Goal: Information Seeking & Learning: Learn about a topic

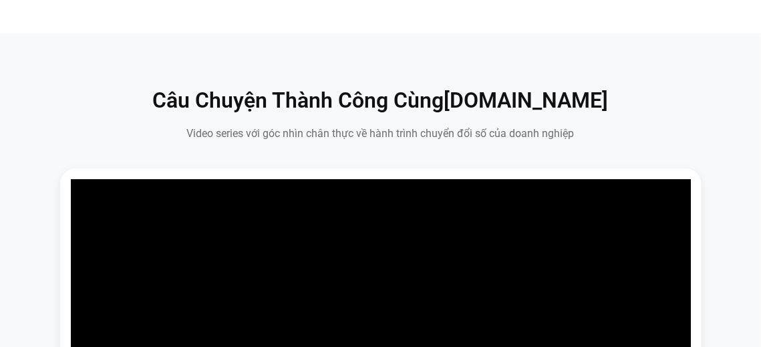
scroll to position [334, 0]
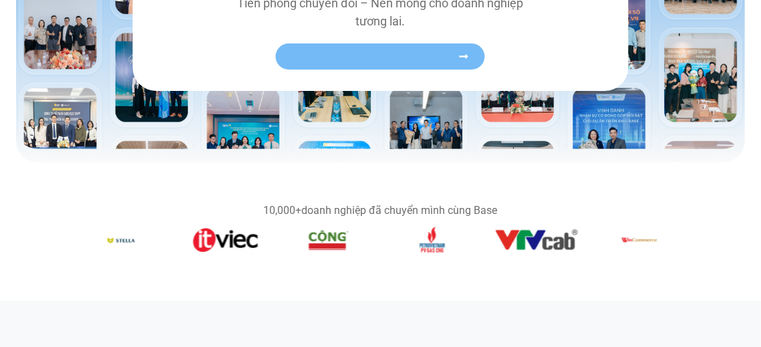
click at [428, 66] on link "Xem toàn bộ câu chuyện khách hàng" at bounding box center [380, 56] width 209 height 26
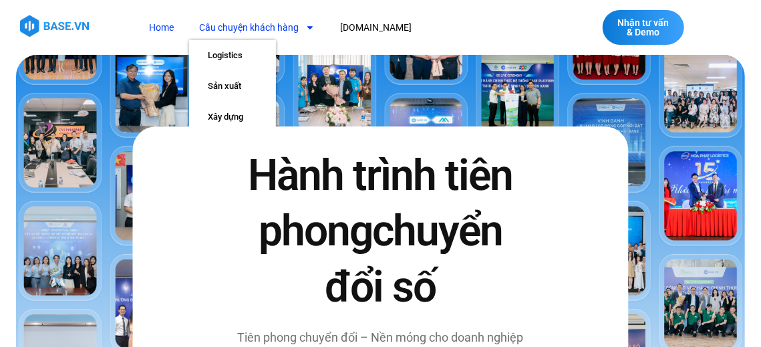
click at [268, 23] on link "Câu chuyện khách hàng" at bounding box center [257, 27] width 136 height 25
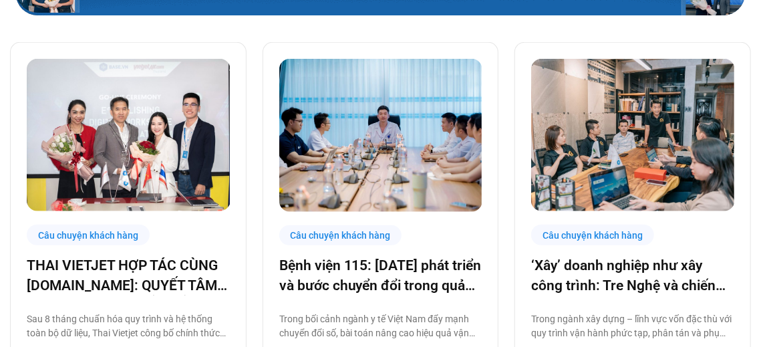
scroll to position [267, 0]
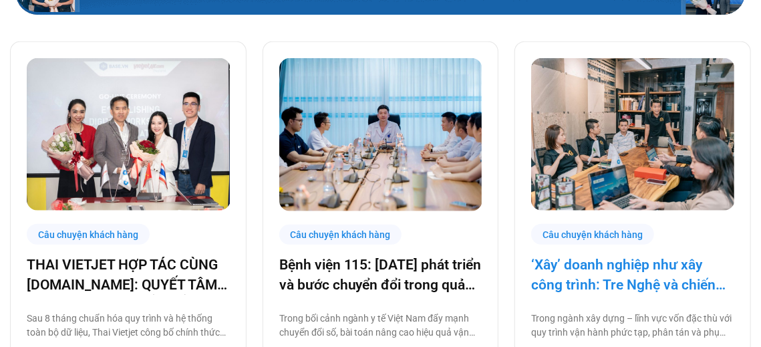
click at [641, 275] on link "‘Xây’ doanh nghiệp như xây công trình: Tre Nghệ và chiến lược chuyển đổi từ gốc" at bounding box center [632, 274] width 203 height 39
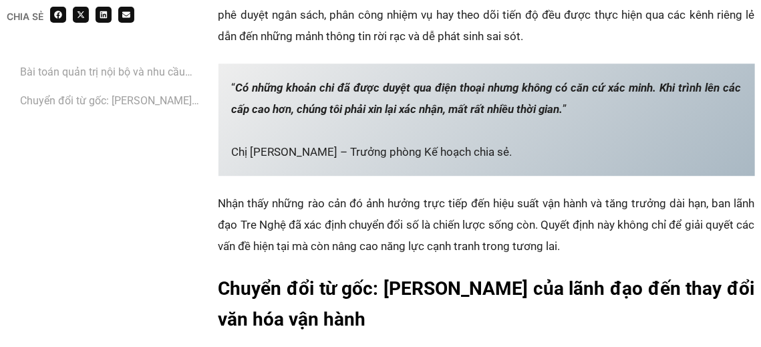
scroll to position [1604, 0]
click at [138, 74] on link "Bài toán quản trị nội bộ và nhu cầu chuyển đổi số cấp thiết‏" at bounding box center [112, 71] width 185 height 17
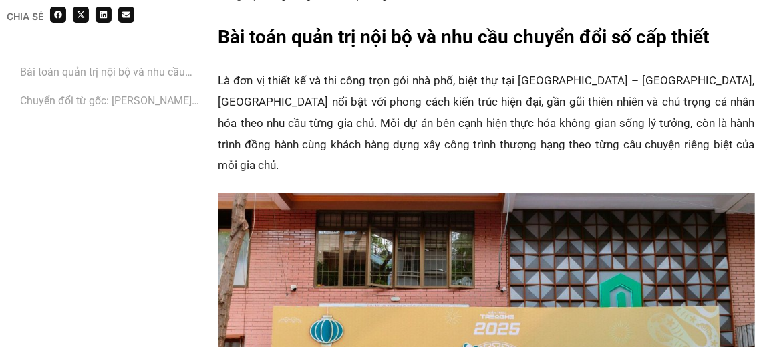
click at [140, 104] on link "‏Chuyển đổi từ gốc: Từ tư duy của lãnh đạo đến thay đổi văn hóa vận hành ‏" at bounding box center [112, 100] width 185 height 17
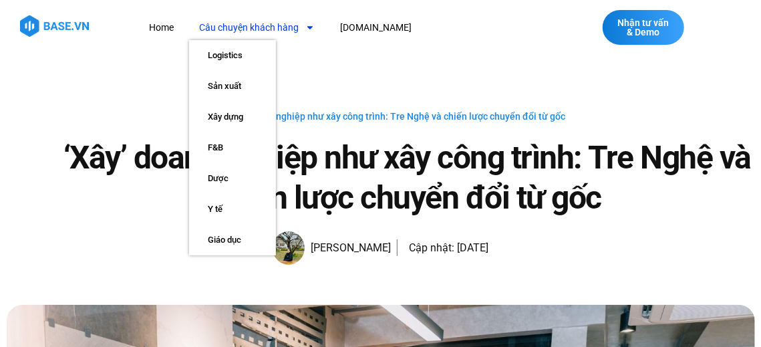
click at [219, 27] on link "Câu chuyện khách hàng" at bounding box center [257, 27] width 136 height 25
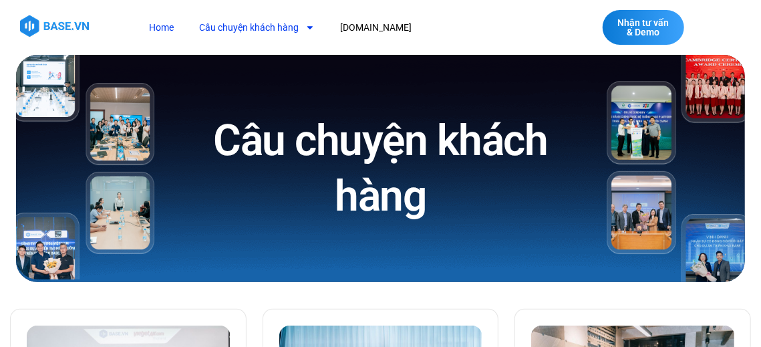
click at [168, 37] on link "Home" at bounding box center [161, 27] width 45 height 25
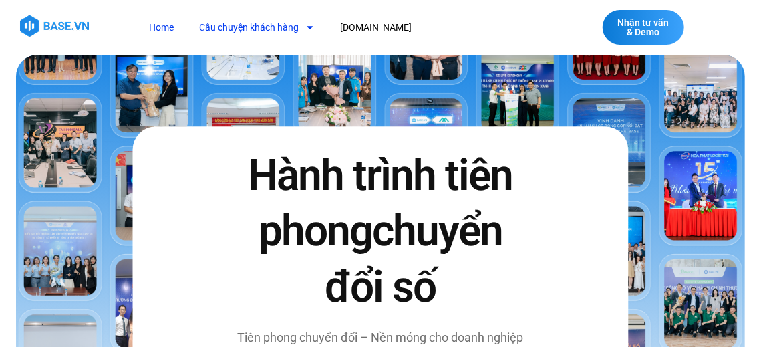
click at [272, 32] on link "Câu chuyện khách hàng" at bounding box center [257, 27] width 136 height 25
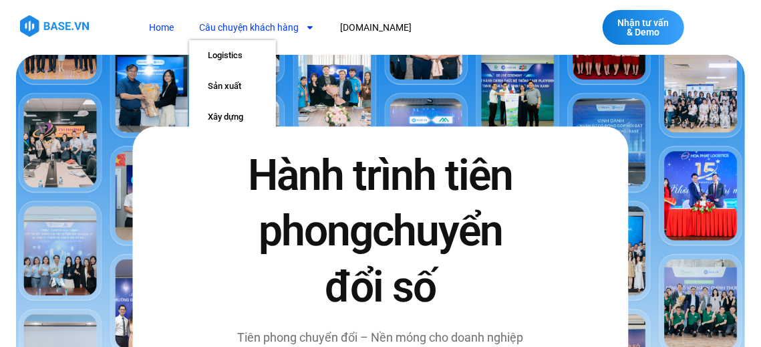
click at [250, 25] on link "Câu chuyện khách hàng" at bounding box center [257, 27] width 136 height 25
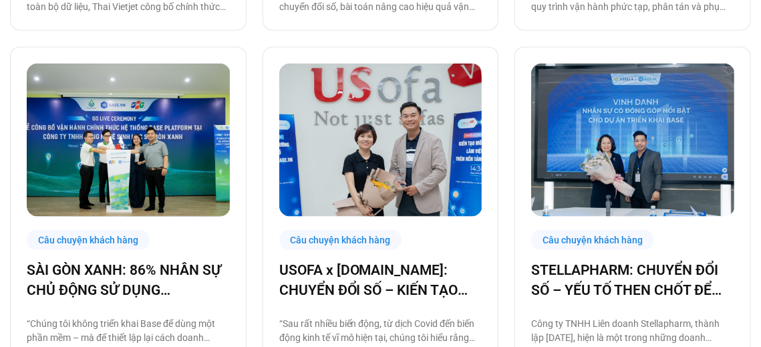
scroll to position [668, 0]
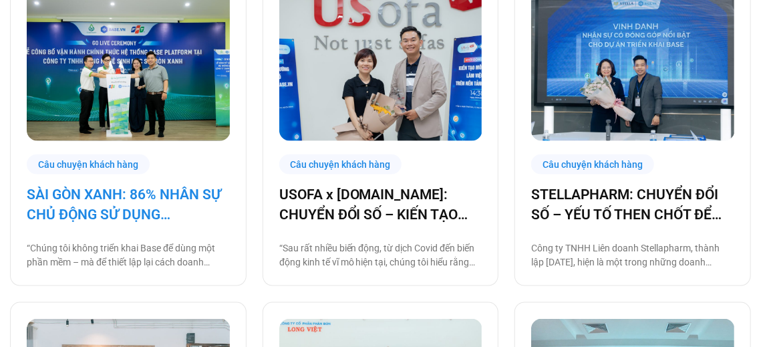
click at [98, 205] on link "SÀI GÒN XANH: 86% NHÂN SỰ CHỦ ĐỘNG SỬ DỤNG [DOMAIN_NAME], ĐẶT NỀN MÓNG CHO MỘT …" at bounding box center [128, 204] width 203 height 39
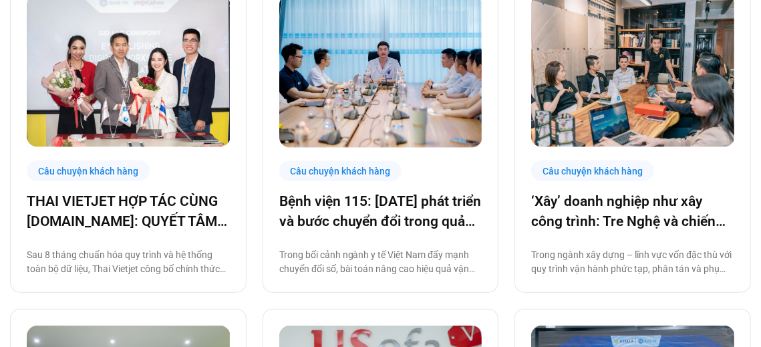
scroll to position [262, 0]
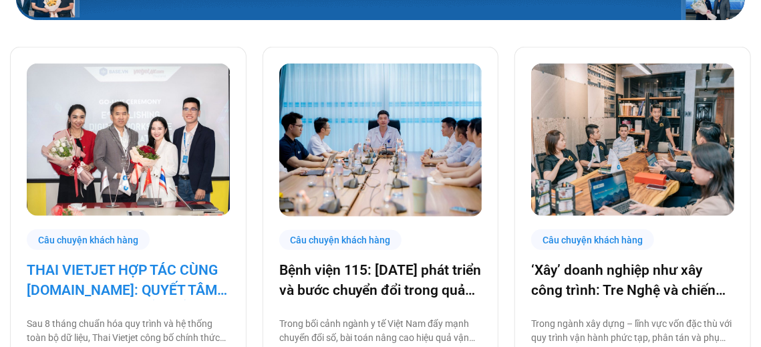
click at [124, 275] on link "THAI VIETJET HỢP TÁC CÙNG [DOMAIN_NAME]: QUYẾT TÂM “CẤT CÁNH” CHUYỂN ĐỔI SỐ" at bounding box center [128, 280] width 203 height 39
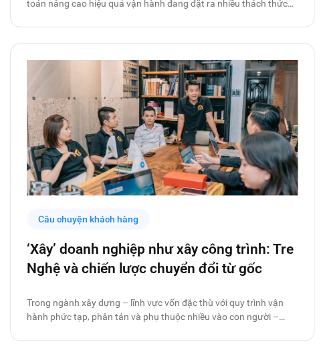
scroll to position [767, 0]
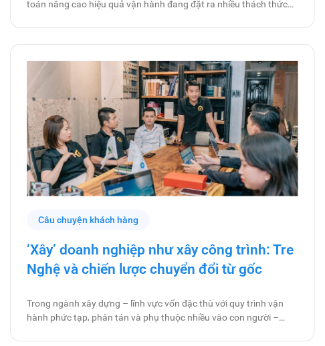
click at [119, 246] on link "‘Xây’ doanh nghiệp như xây công trình: Tre Nghệ và chiến lược chuyển đổi từ gốc" at bounding box center [162, 260] width 271 height 39
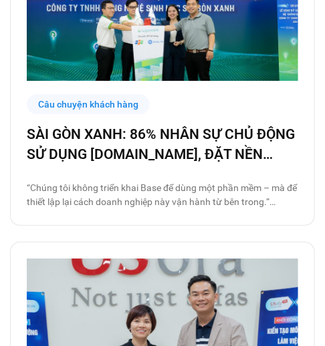
scroll to position [1196, 0]
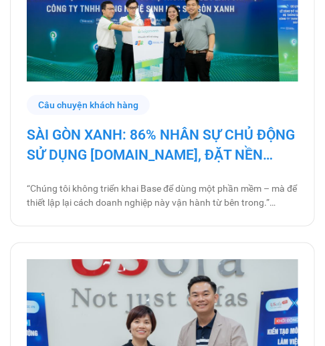
click at [153, 130] on link "SÀI GÒN XANH: 86% NHÂN SỰ CHỦ ĐỘNG SỬ DỤNG BASE.VN, ĐẶT NỀN MÓNG CHO MỘT HỆ SIN…" at bounding box center [162, 145] width 271 height 39
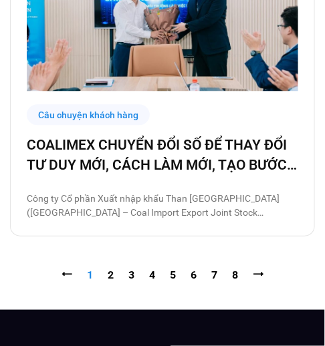
scroll to position [3698, 0]
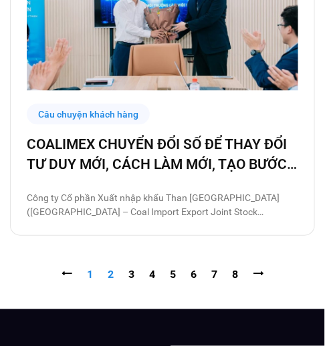
click at [108, 269] on link "Trang 2" at bounding box center [111, 274] width 6 height 13
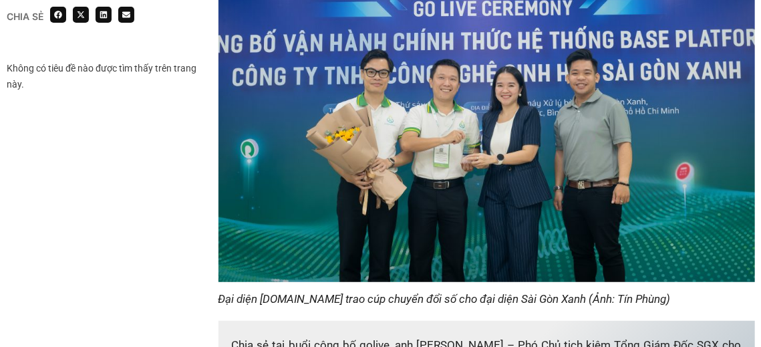
scroll to position [2473, 0]
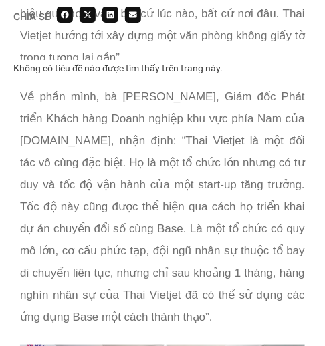
scroll to position [2604, 0]
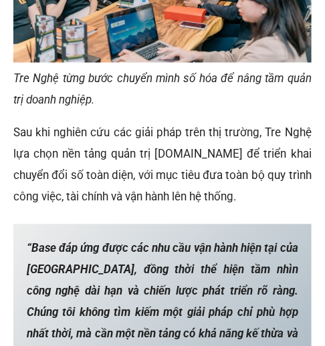
scroll to position [2279, 0]
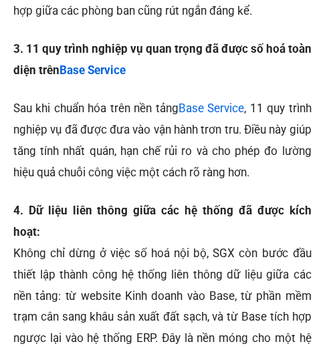
scroll to position [2034, 0]
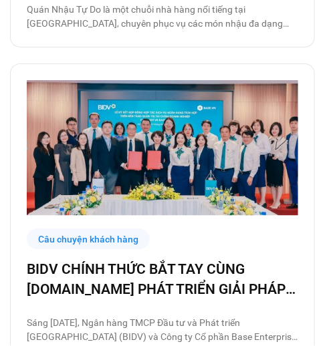
scroll to position [3573, 0]
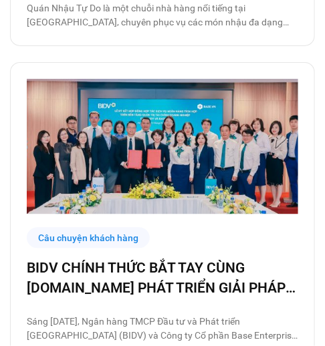
click at [82, 159] on img at bounding box center [161, 146] width 275 height 206
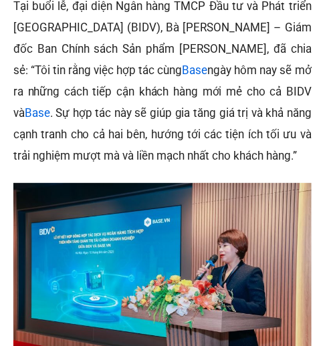
scroll to position [1334, 0]
